Goal: Task Accomplishment & Management: Manage account settings

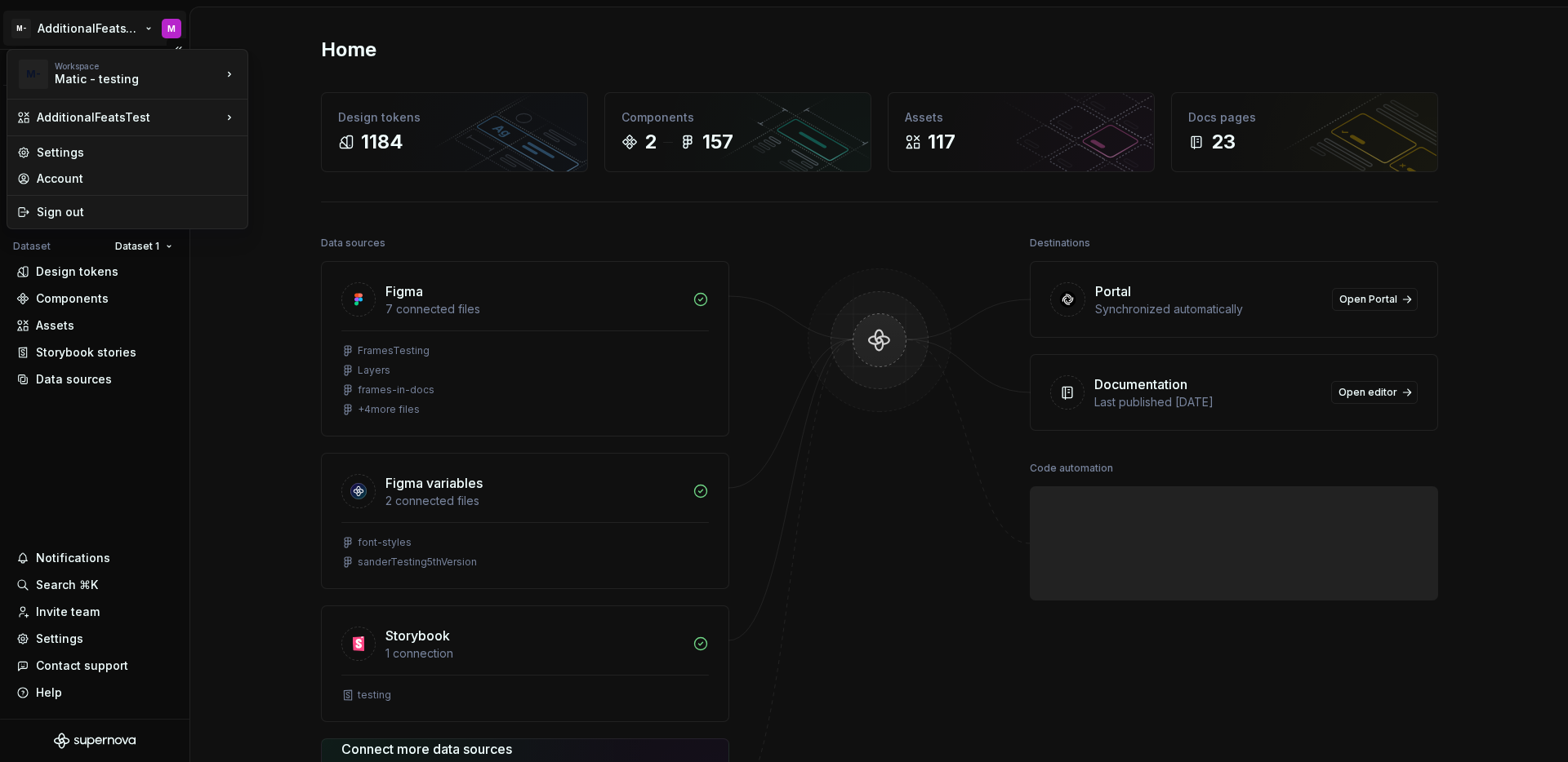
click at [73, 31] on html "M- AdditionalFeatsTest M Version Current draft Home Documentation Analytics Cod…" at bounding box center [784, 381] width 1568 height 762
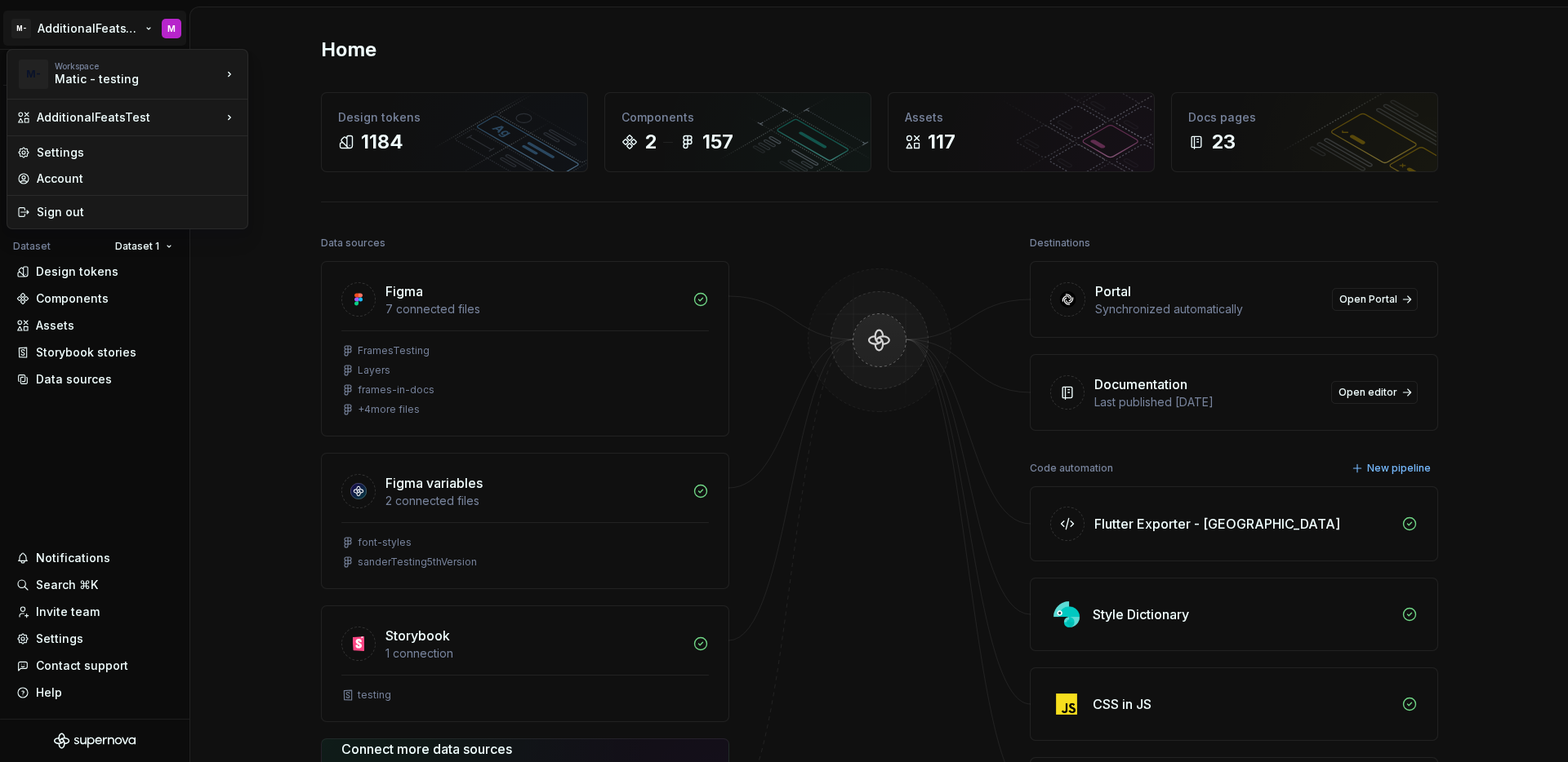
click at [88, 459] on html "M- AdditionalFeatsTest M Version Current draft Home Documentation Analytics Cod…" at bounding box center [784, 381] width 1568 height 762
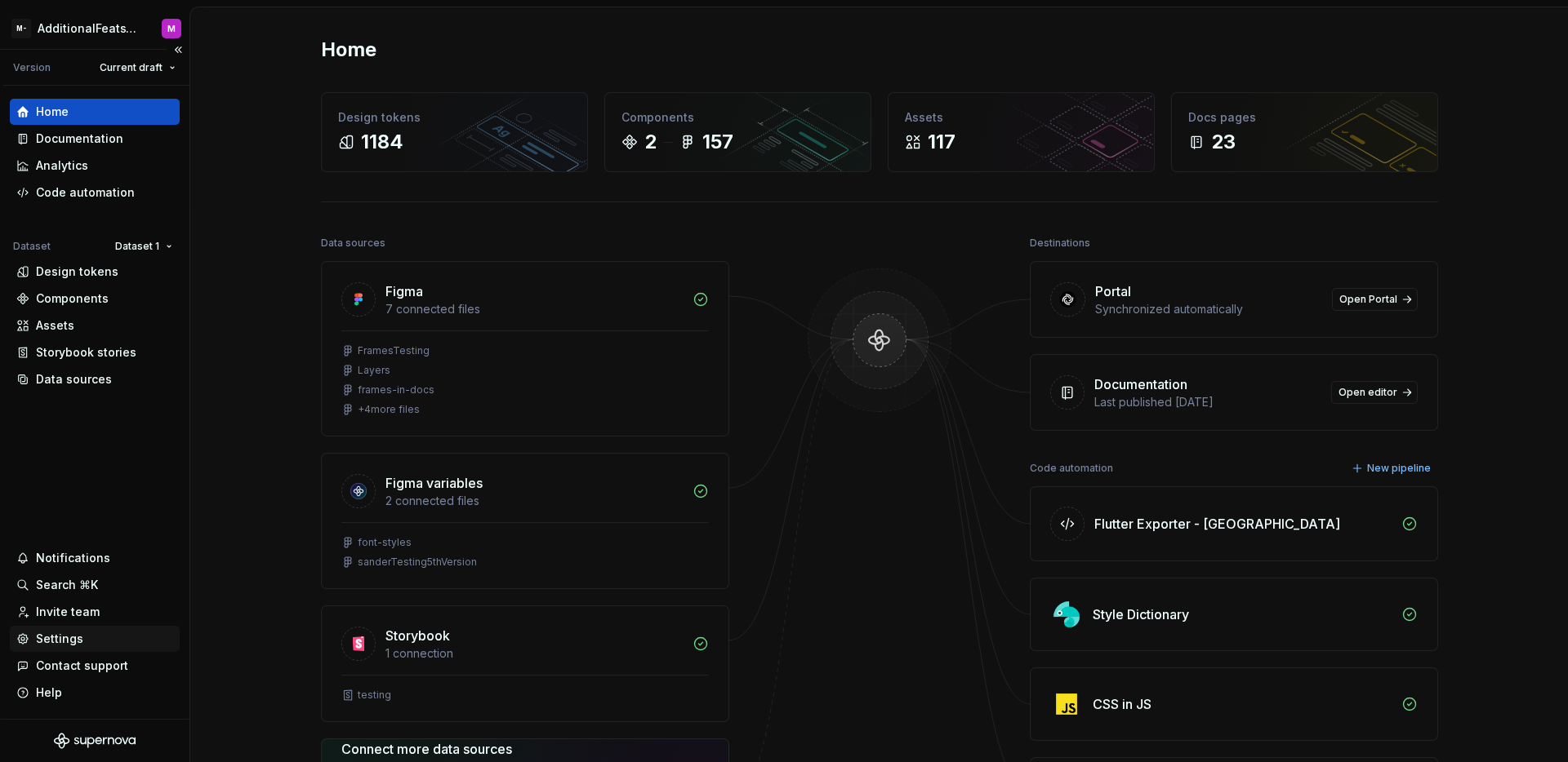
click at [91, 644] on div "Settings" at bounding box center [95, 639] width 157 height 16
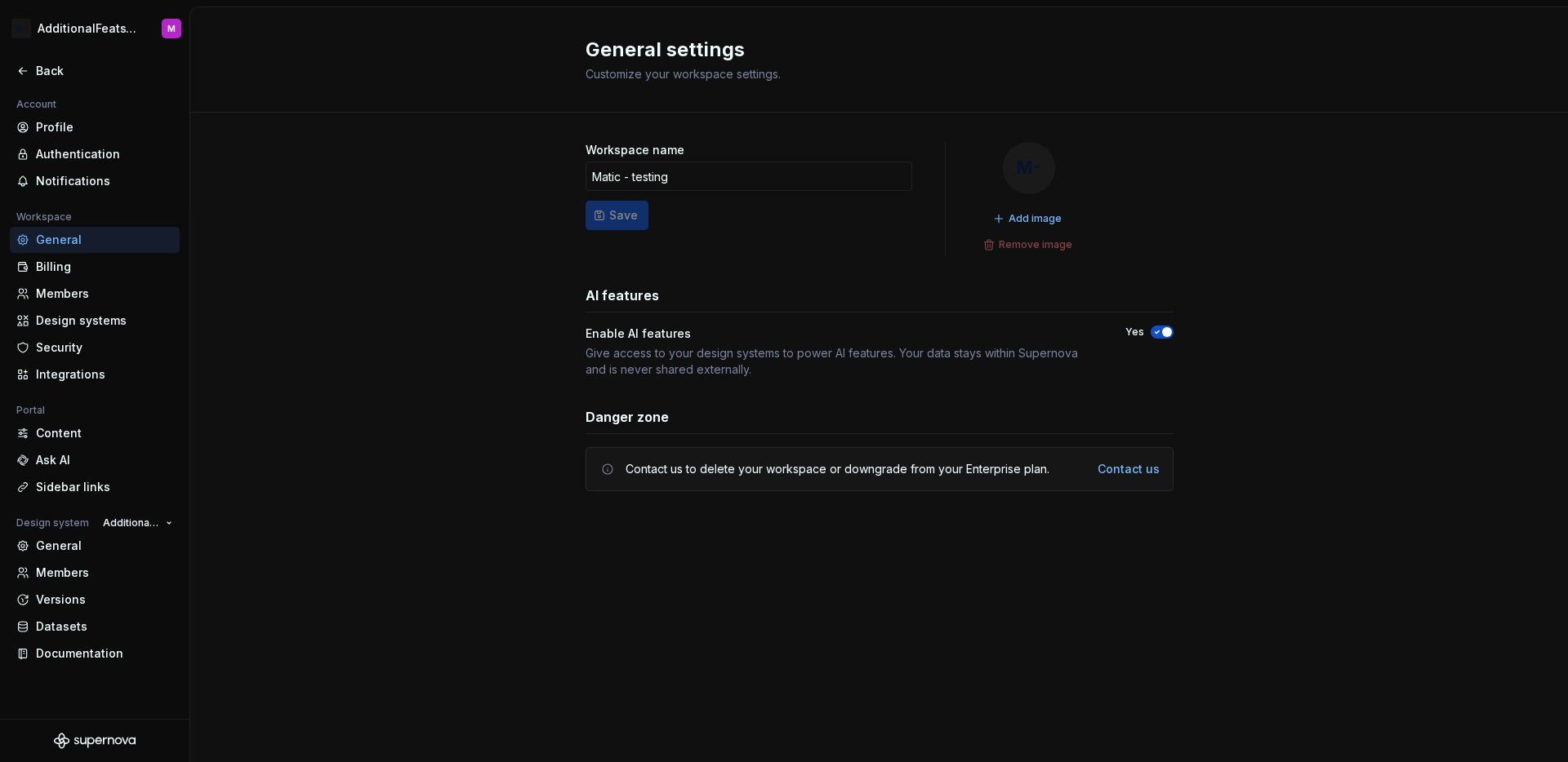
click at [1158, 329] on icon "button" at bounding box center [1157, 332] width 13 height 9
click at [1251, 344] on div "Workspace name Matic - testing Save M- Add image Remove image AI features Enabl…" at bounding box center [879, 333] width 1378 height 440
click at [1163, 330] on button "No" at bounding box center [1162, 332] width 23 height 13
click at [1257, 341] on div "Workspace name Matic - testing Save M- Add image Remove image AI features Enabl…" at bounding box center [879, 333] width 1378 height 440
